Goal: Connect with others: Connect with other users

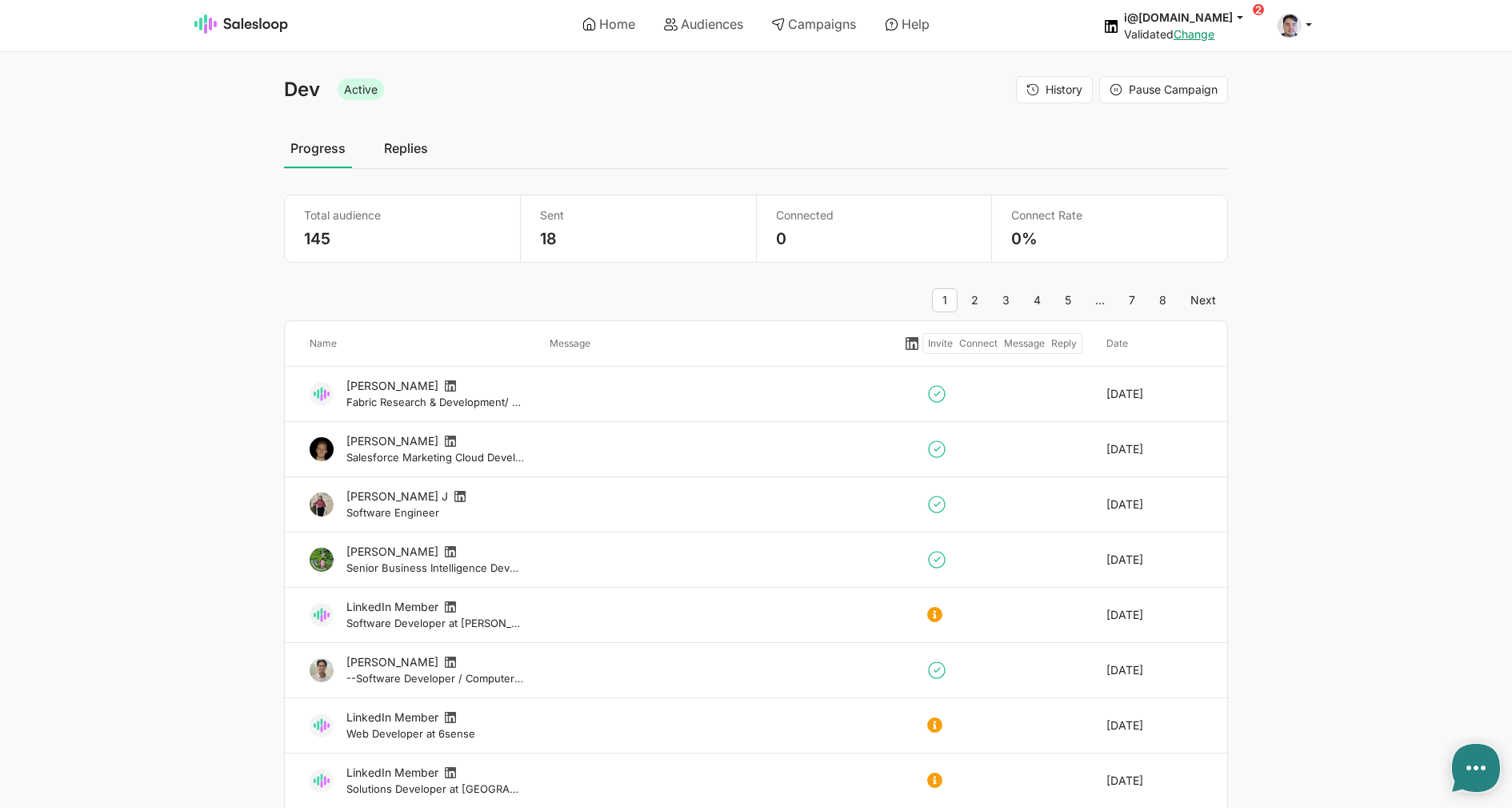
select select "21"
click at [707, 32] on link "Audiences" at bounding box center [703, 24] width 102 height 27
type textarea "x"
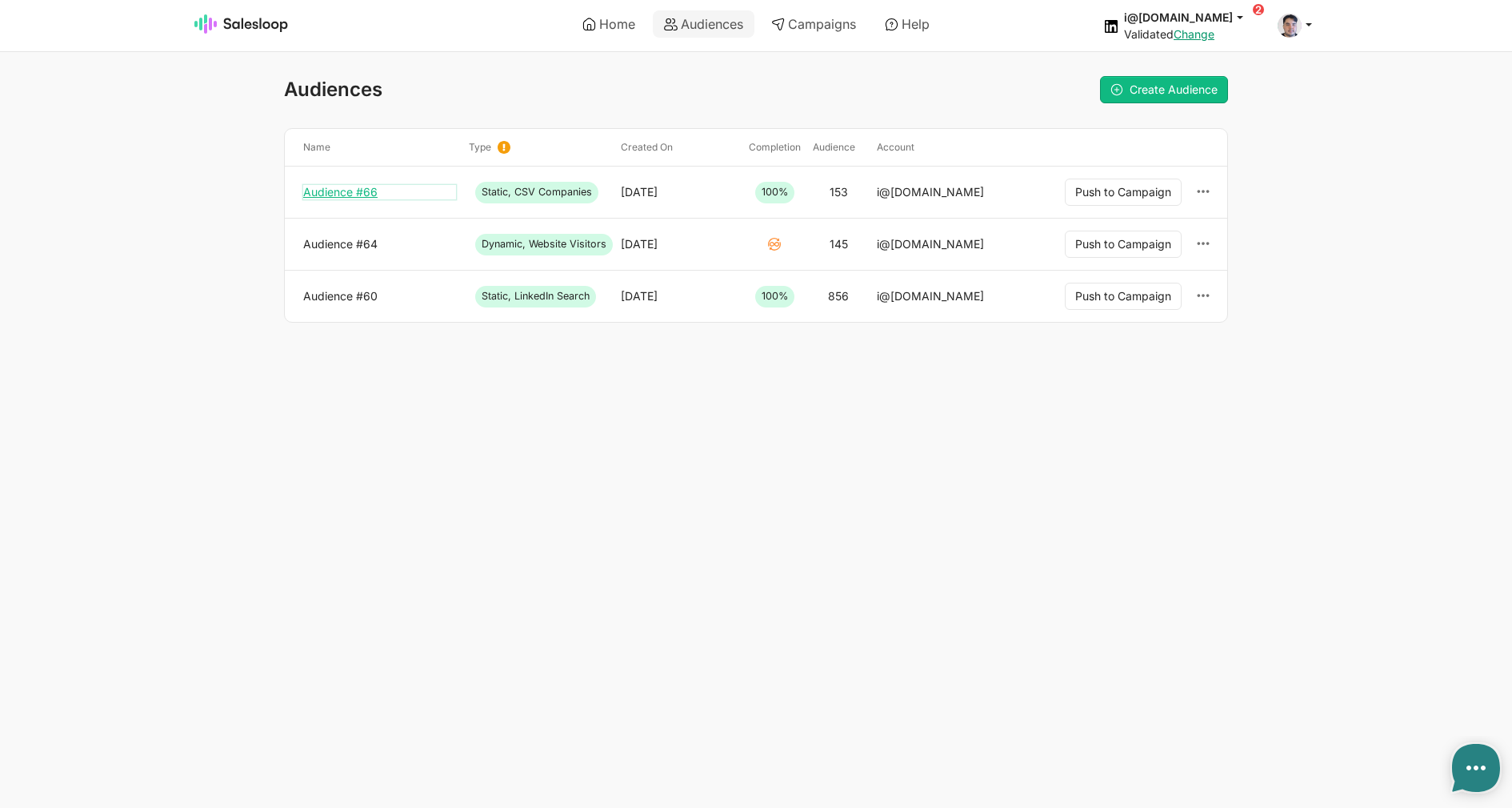
click at [381, 190] on link "Audience #66" at bounding box center [379, 191] width 153 height 15
type textarea "x"
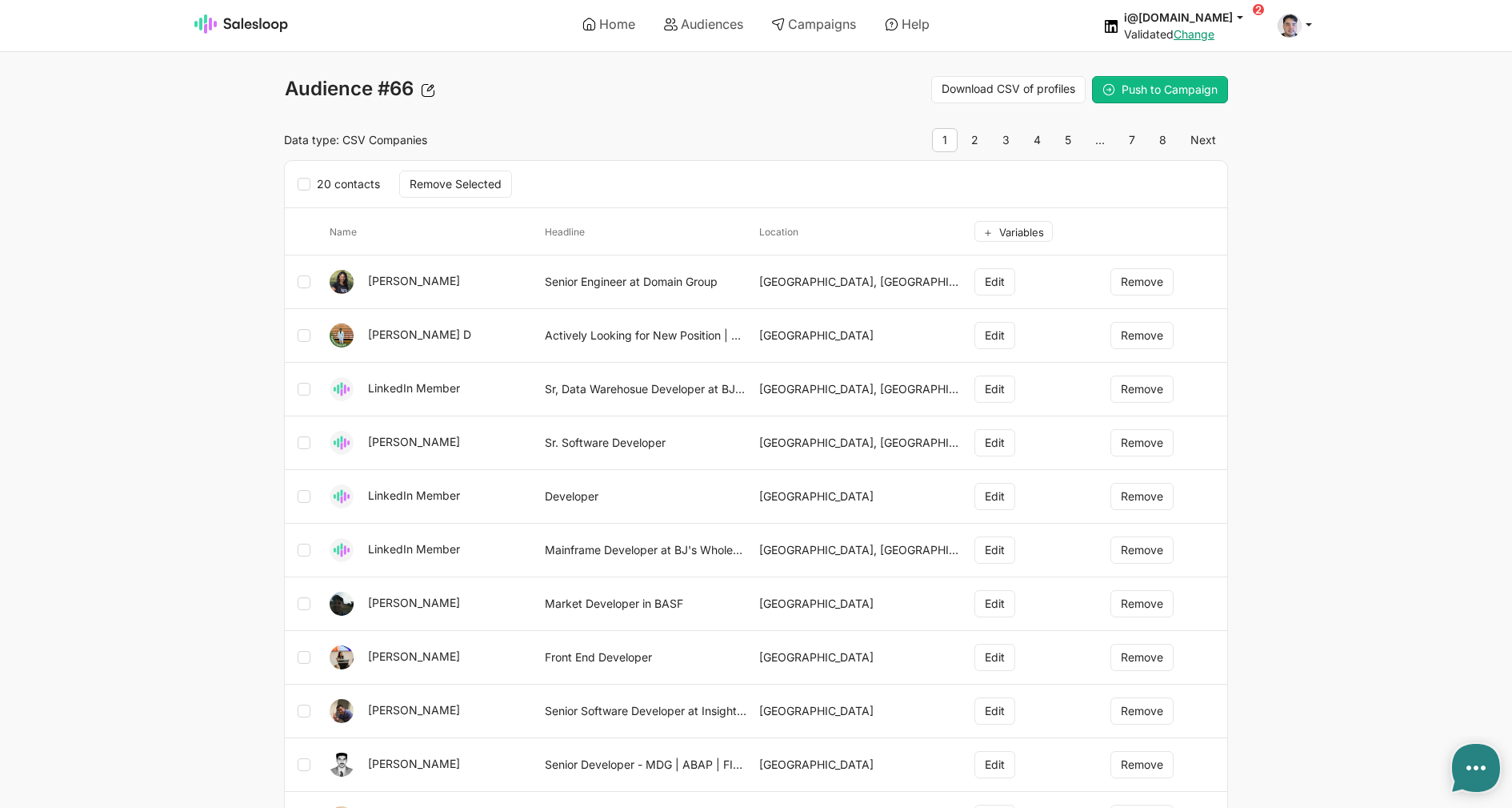
click at [59, 128] on body "Home Audiences Campaigns Help i@inomoz.ru jobs: 9/3/2025, 7:26:05 AM Campaign: …" at bounding box center [756, 665] width 1512 height 1329
click at [681, 20] on link "Audiences" at bounding box center [703, 24] width 102 height 27
type textarea "x"
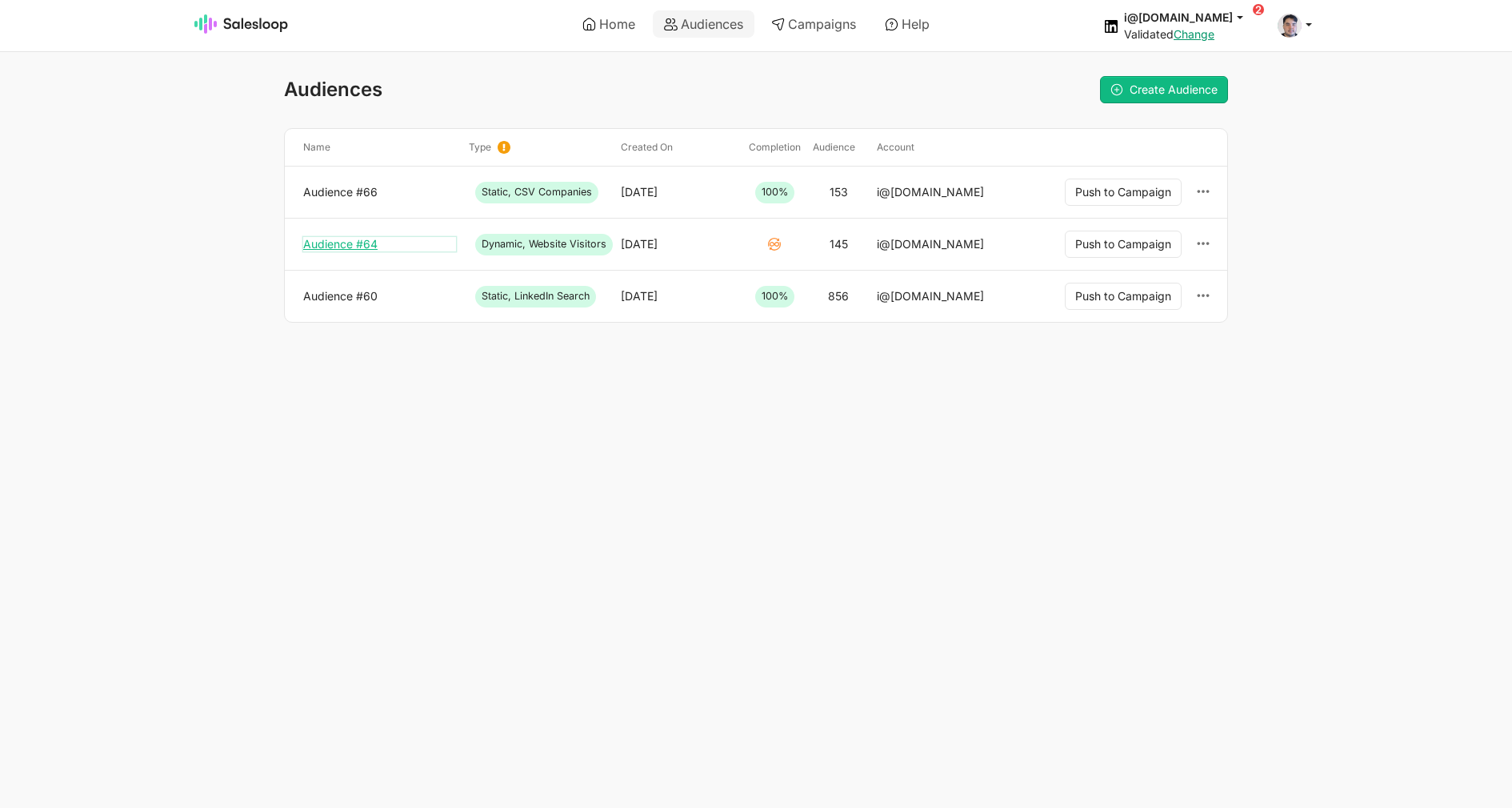
click at [358, 239] on link "Audience #64" at bounding box center [379, 243] width 153 height 15
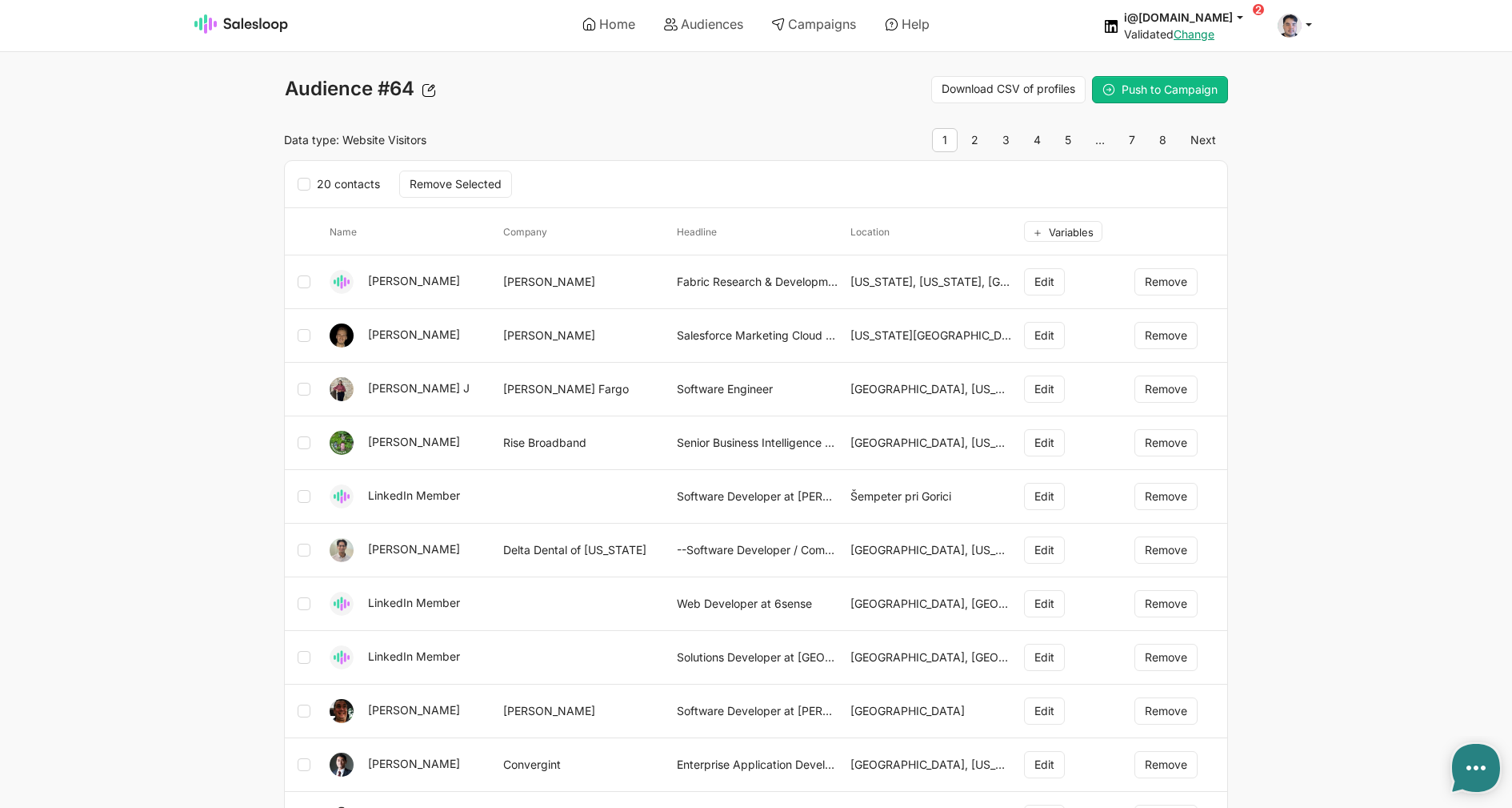
click at [96, 214] on body "Home Audiences Campaigns Help i@[DOMAIN_NAME] jobs: [DATE] 7:26:05 AM Campaign:…" at bounding box center [756, 665] width 1512 height 1329
click at [1160, 15] on div "i@inomoz.ru jobs: 9/3/2025, 7:26:05 AM Campaign: We've reached LinkedIn's daily…" at bounding box center [1182, 25] width 192 height 32
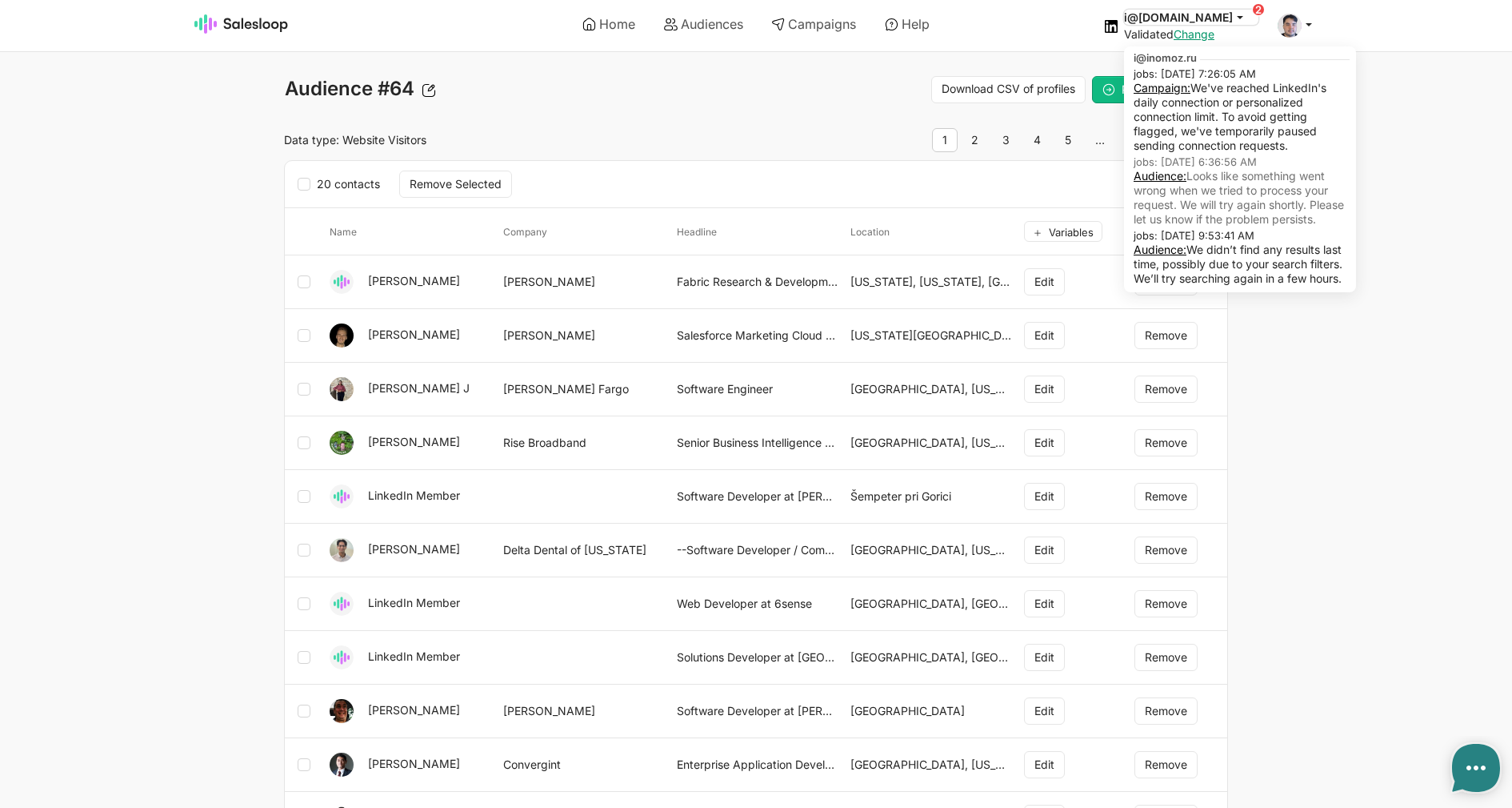
click at [1185, 25] on button "i@[DOMAIN_NAME]" at bounding box center [1191, 17] width 134 height 15
click at [1187, 176] on link "Audience:" at bounding box center [1160, 176] width 53 height 14
type textarea "x"
click at [1242, 19] on icon at bounding box center [1240, 16] width 15 height 15
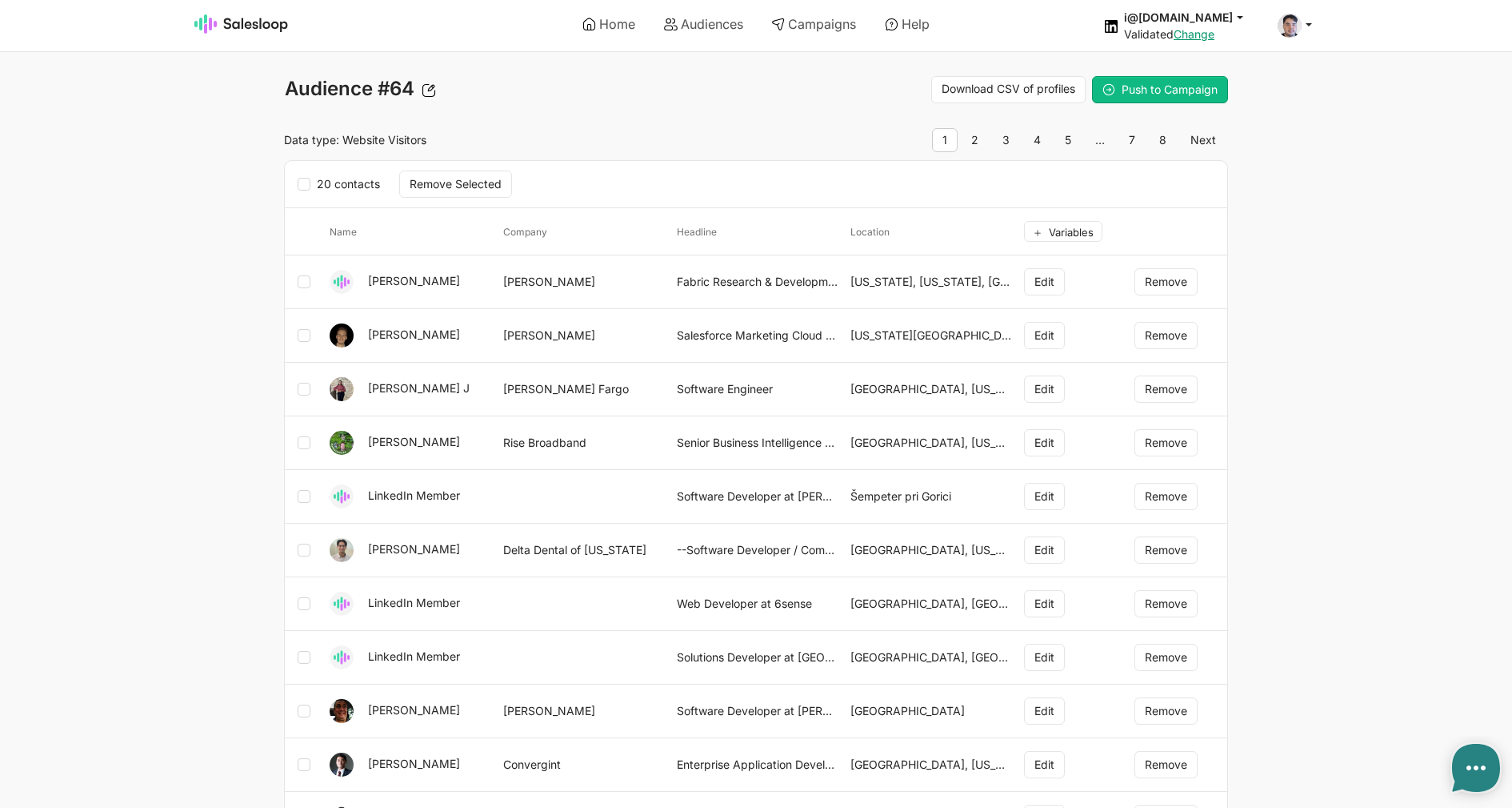
click at [839, 109] on div "Audience #64 Save Download CSV of profiles Push to Campaign Data type: Website …" at bounding box center [756, 703] width 944 height 1254
click at [1166, 140] on link "8" at bounding box center [1163, 140] width 28 height 24
type textarea "x"
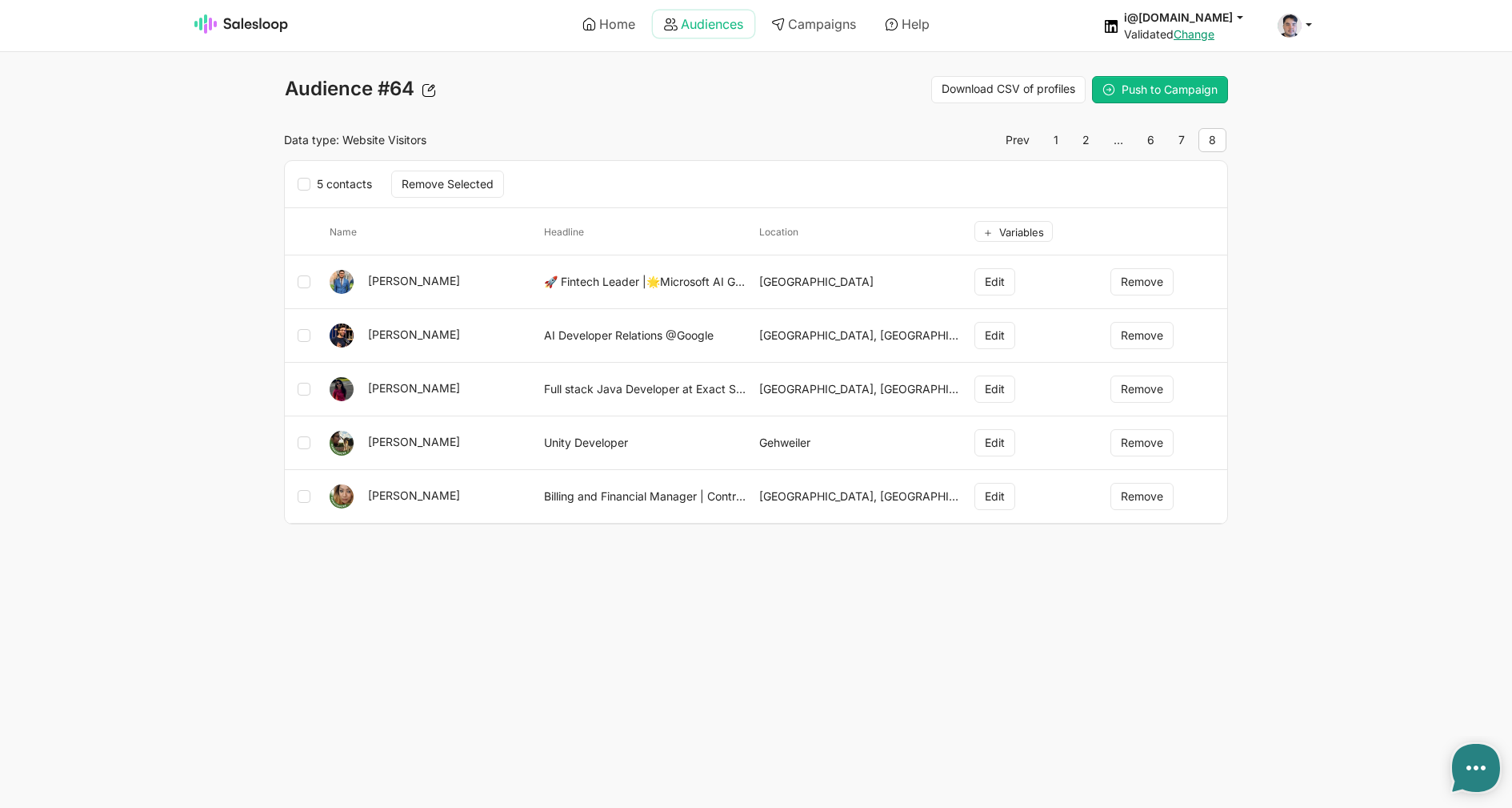
click at [695, 28] on link "Audiences" at bounding box center [703, 24] width 102 height 27
type textarea "x"
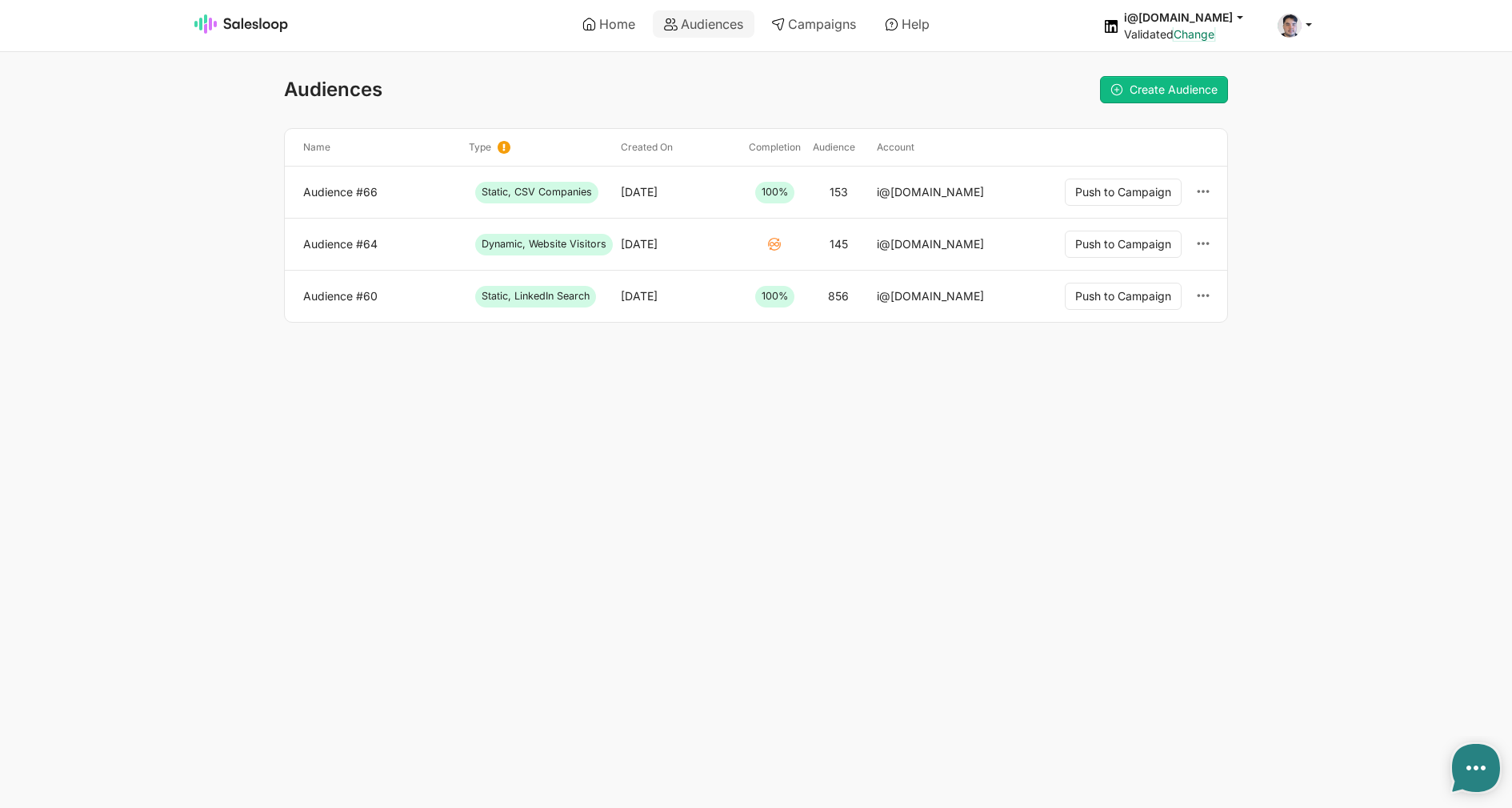
click at [1215, 29] on link "Change" at bounding box center [1194, 34] width 41 height 14
type textarea "x"
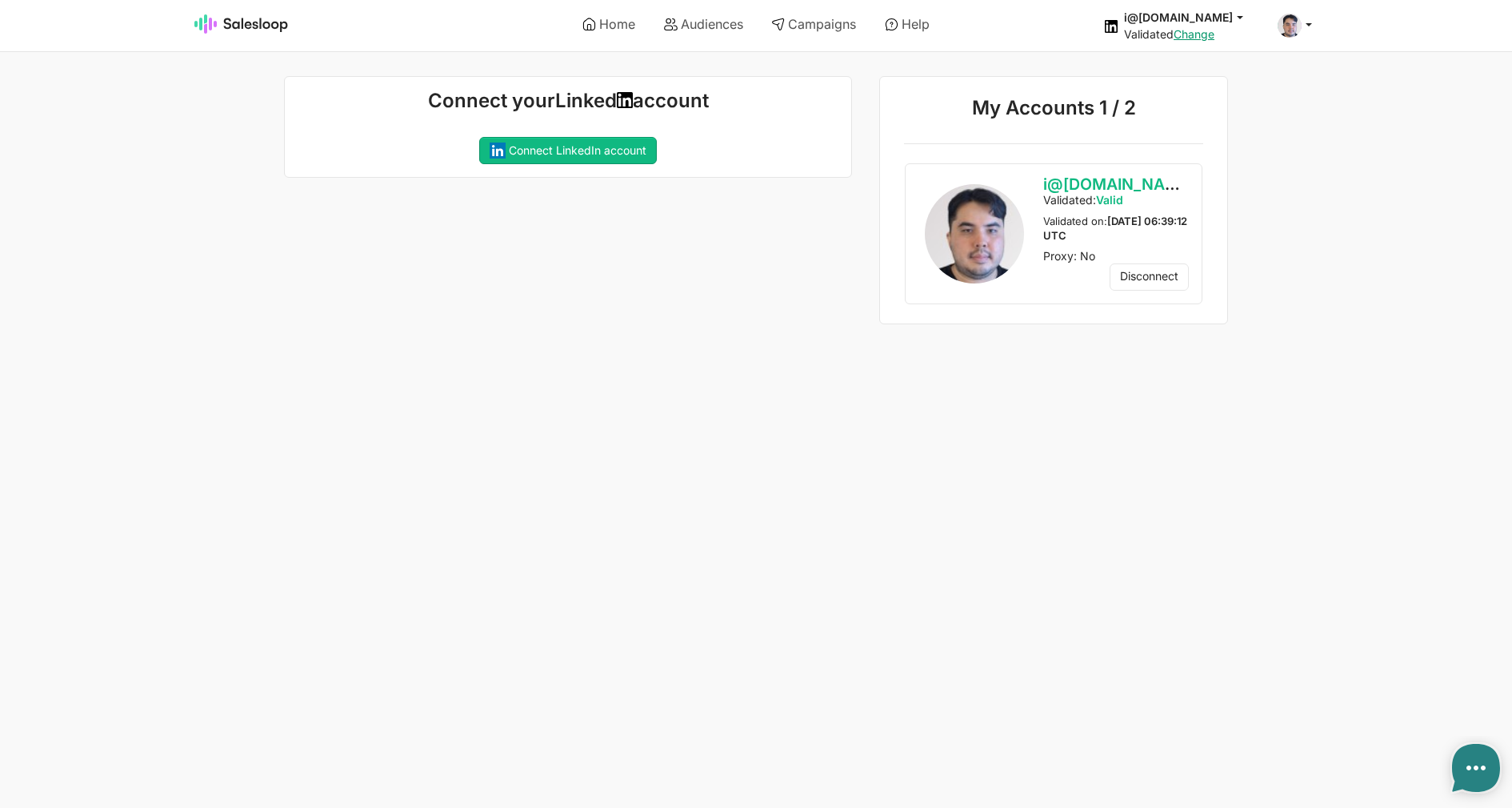
click at [606, 200] on div "Connect your Linked account Connecting your LinkedIn account... If you recently…" at bounding box center [563, 200] width 578 height 249
type textarea "x"
